Goal: Find specific page/section: Find specific page/section

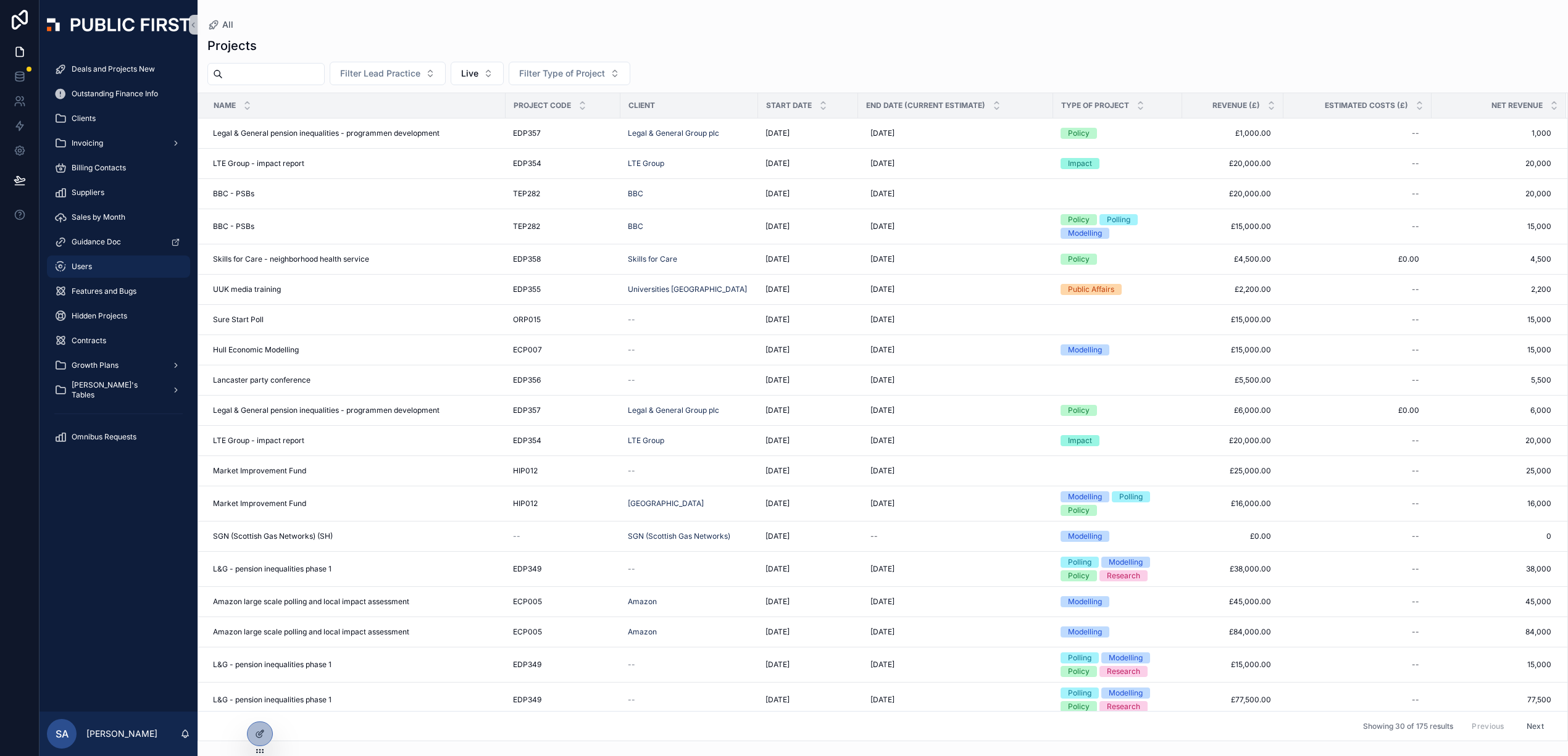
click at [68, 269] on div "Users" at bounding box center [118, 267] width 128 height 20
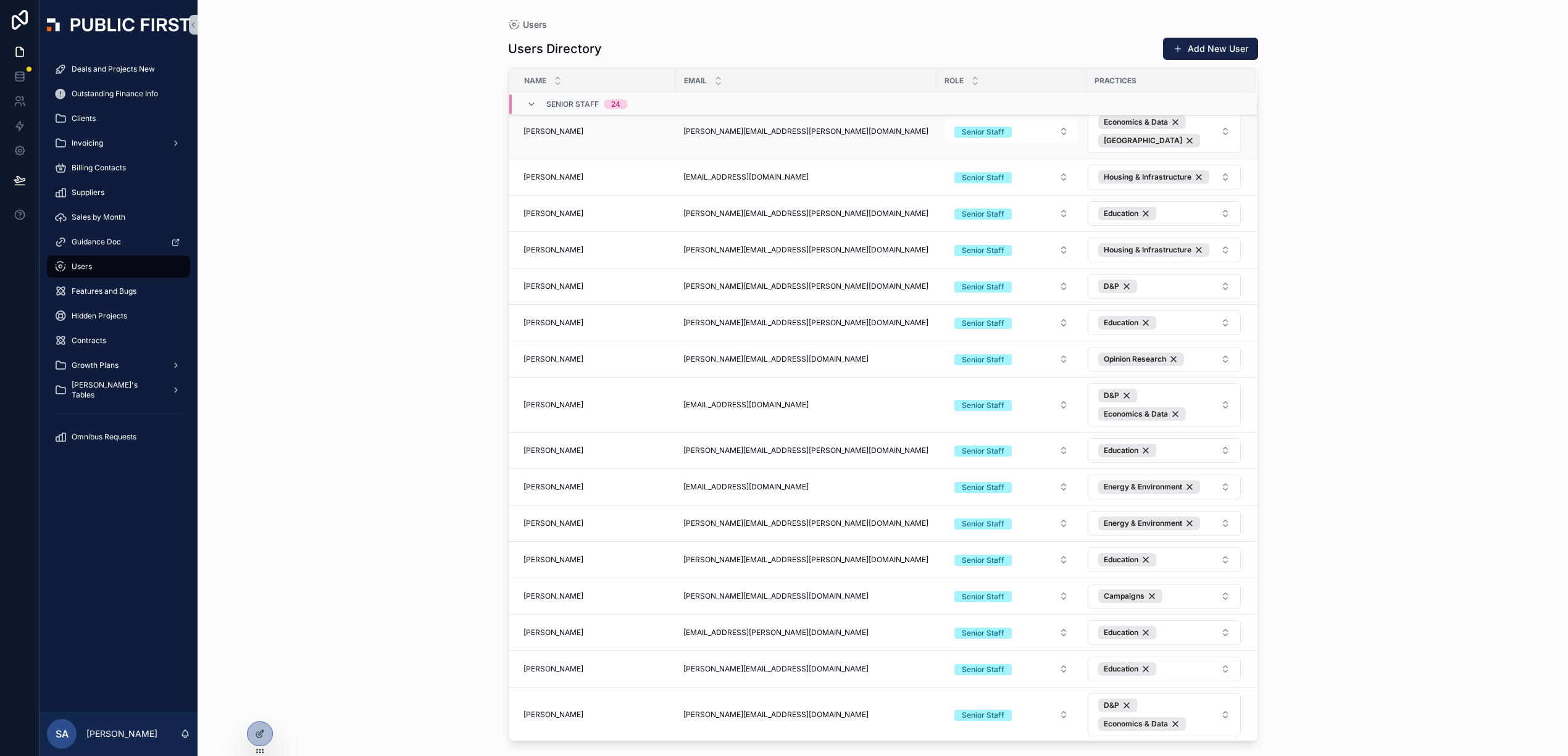
scroll to position [526, 0]
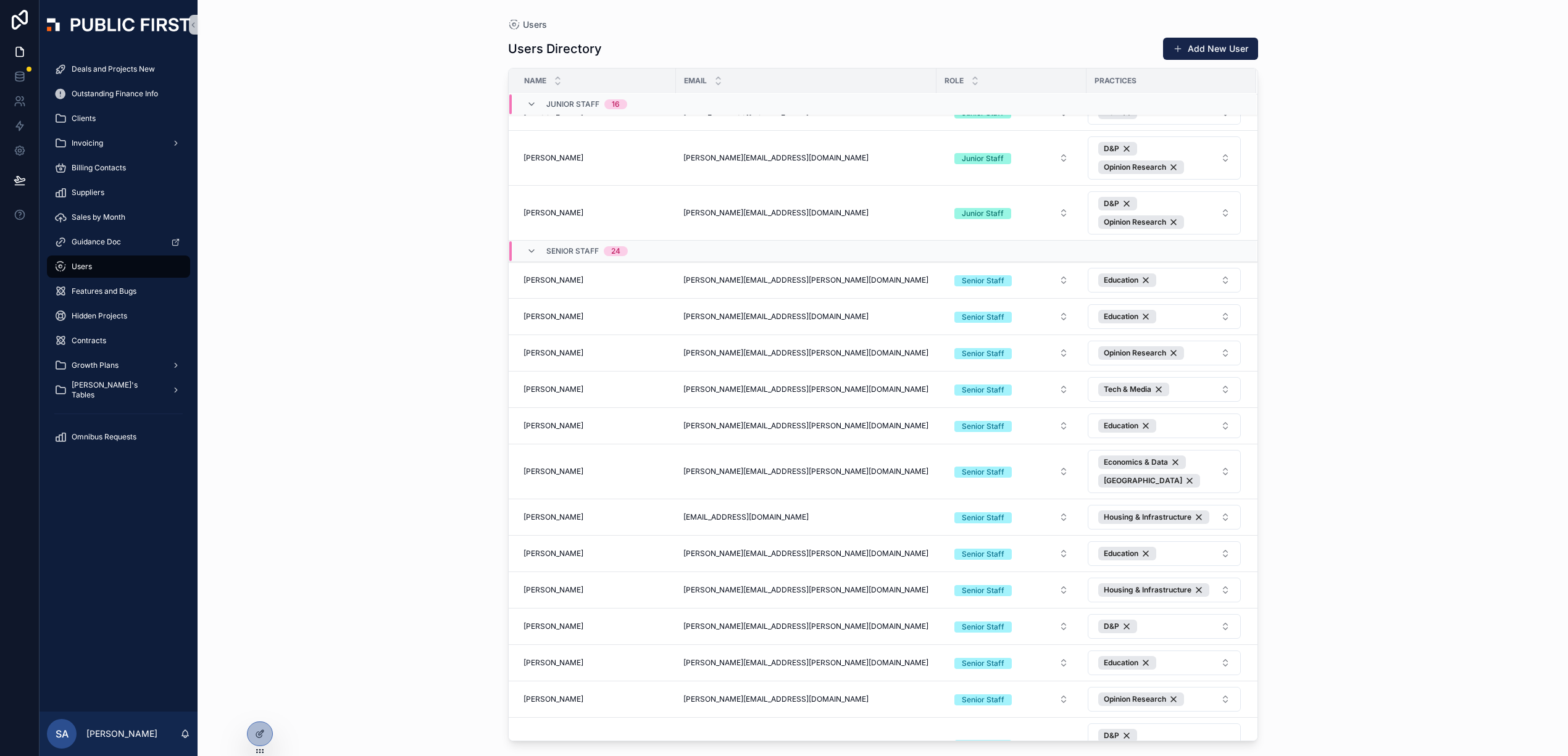
click at [552, 82] on div "Name" at bounding box center [592, 80] width 166 height 24
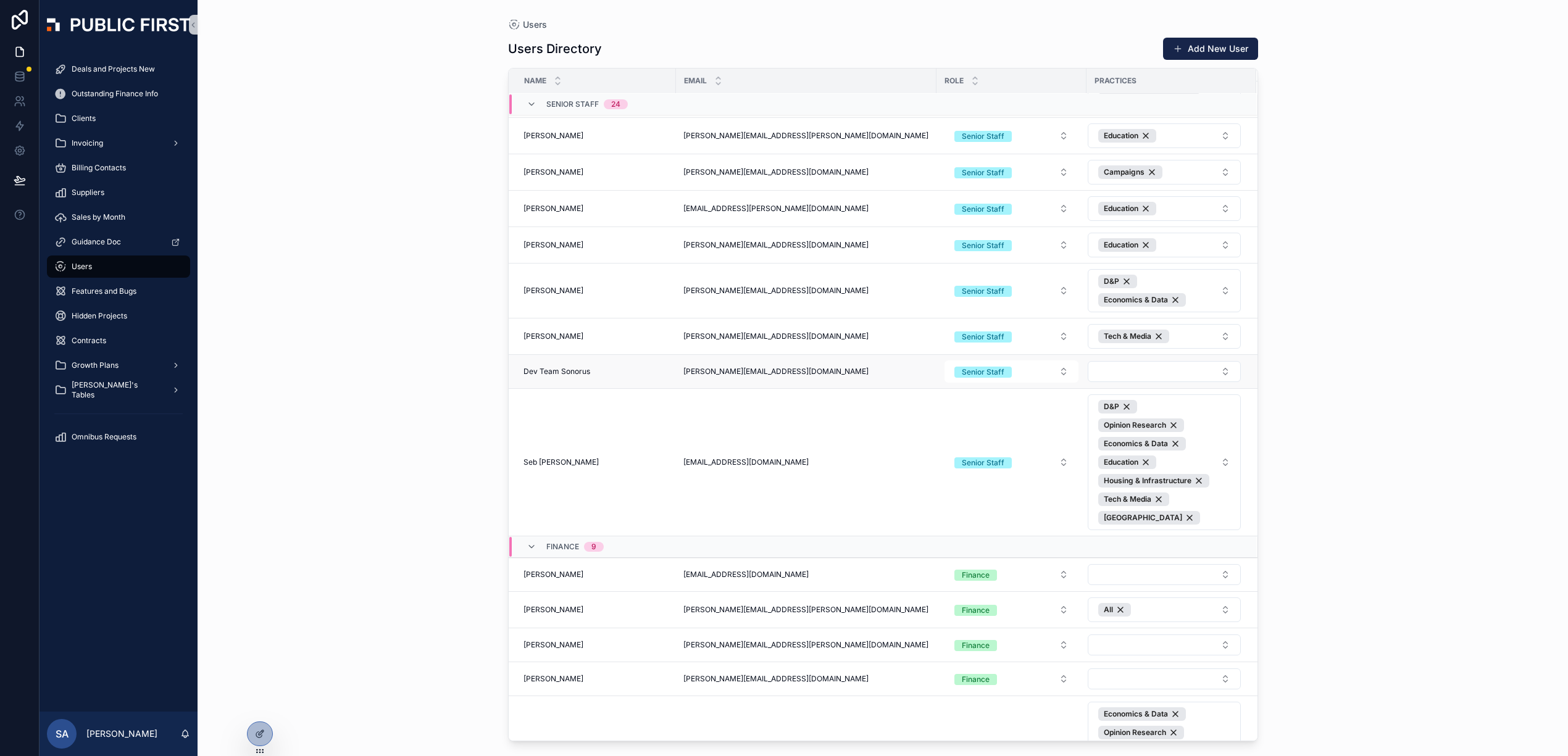
scroll to position [989, 0]
